Goal: Navigation & Orientation: Go to known website

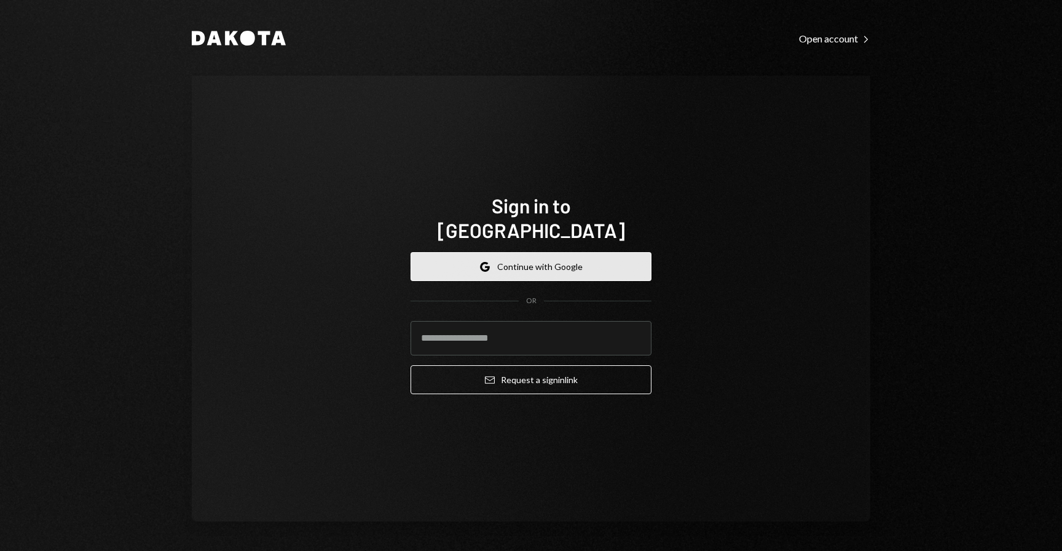
click at [527, 255] on button "Google Continue with Google" at bounding box center [531, 266] width 241 height 29
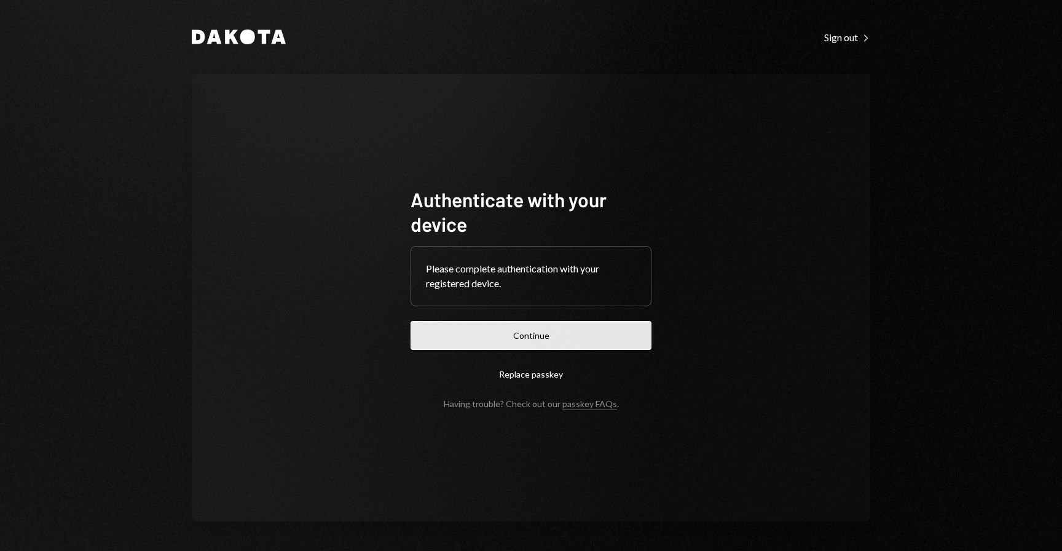
click at [535, 323] on button "Continue" at bounding box center [531, 335] width 241 height 29
